Goal: Task Accomplishment & Management: Manage account settings

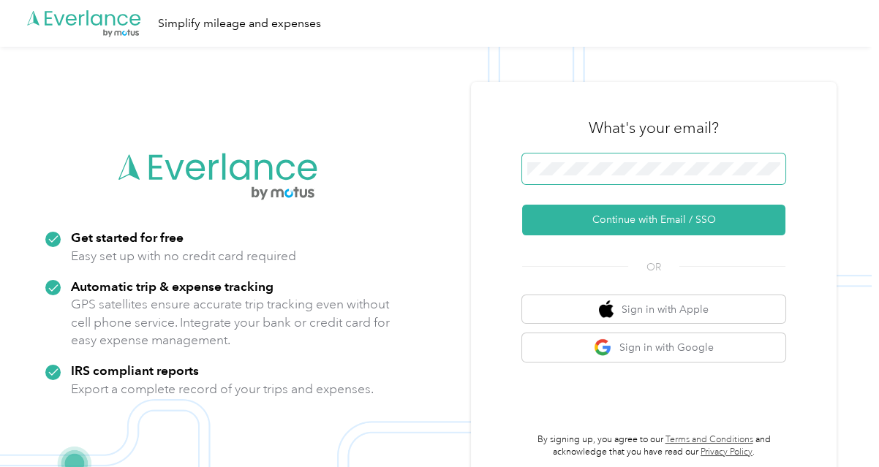
click at [584, 160] on span at bounding box center [653, 168] width 263 height 31
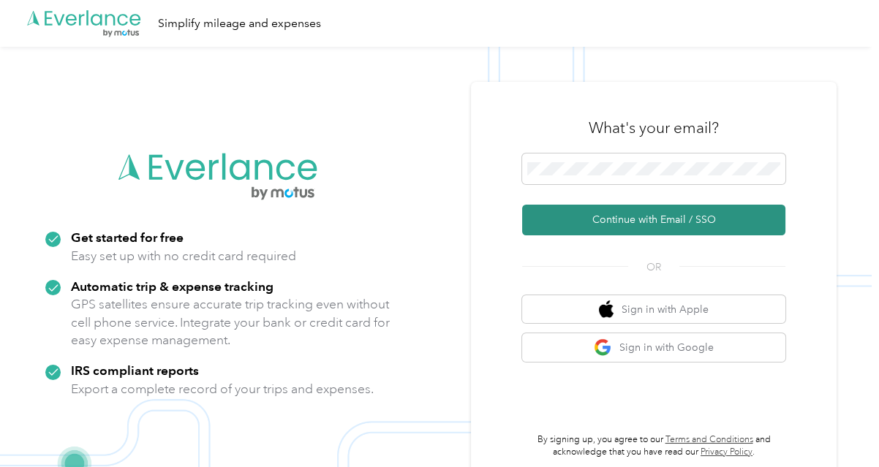
click at [593, 213] on button "Continue with Email / SSO" at bounding box center [653, 220] width 263 height 31
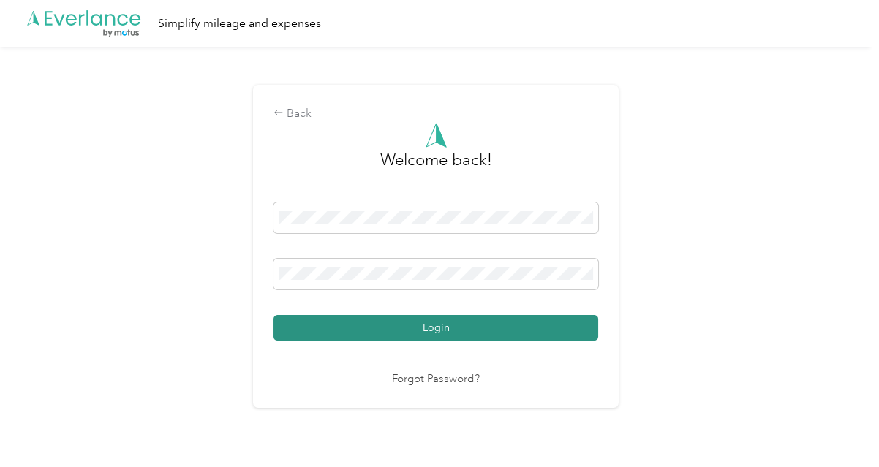
click at [456, 325] on button "Login" at bounding box center [435, 328] width 325 height 26
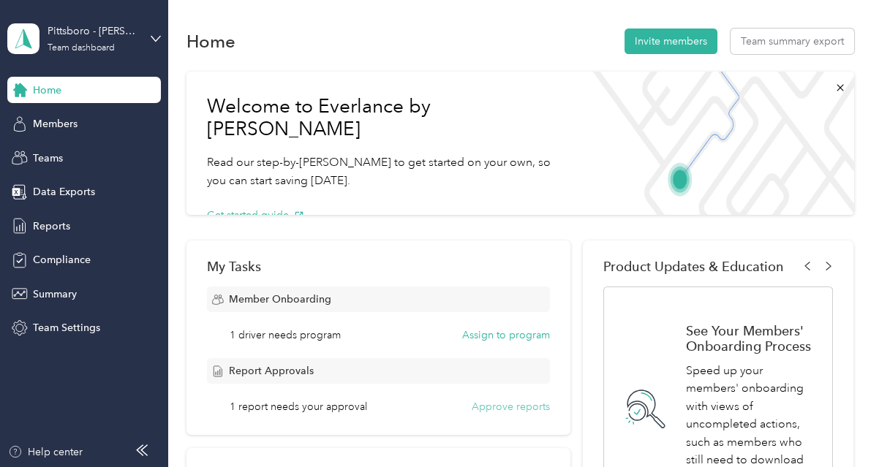
click at [490, 403] on button "Approve reports" at bounding box center [510, 406] width 78 height 15
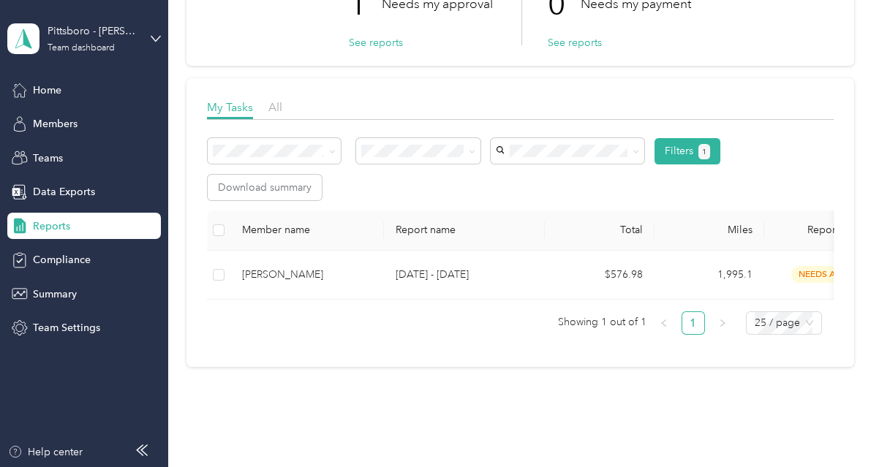
scroll to position [134, 0]
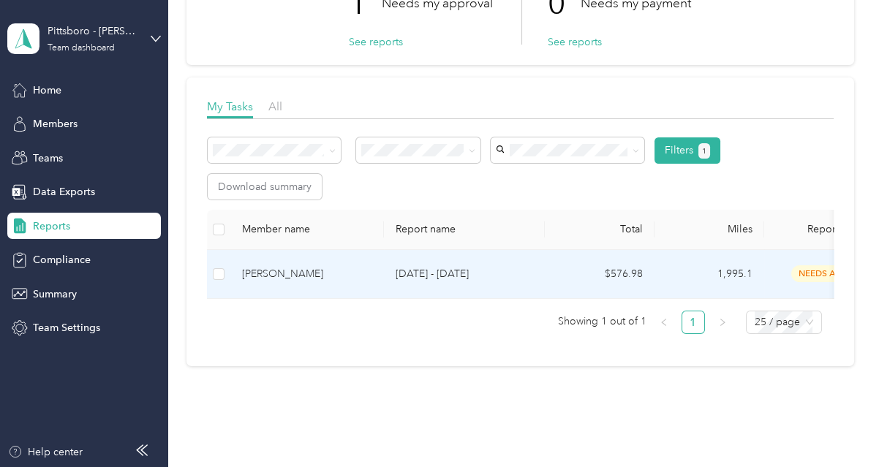
click at [402, 272] on p "[DATE] - [DATE]" at bounding box center [463, 274] width 137 height 16
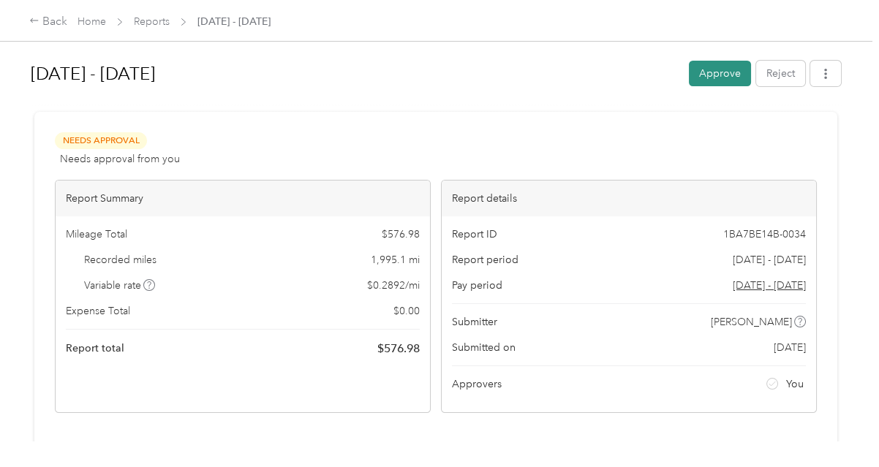
click at [715, 69] on button "Approve" at bounding box center [720, 74] width 62 height 26
